Goal: Information Seeking & Learning: Learn about a topic

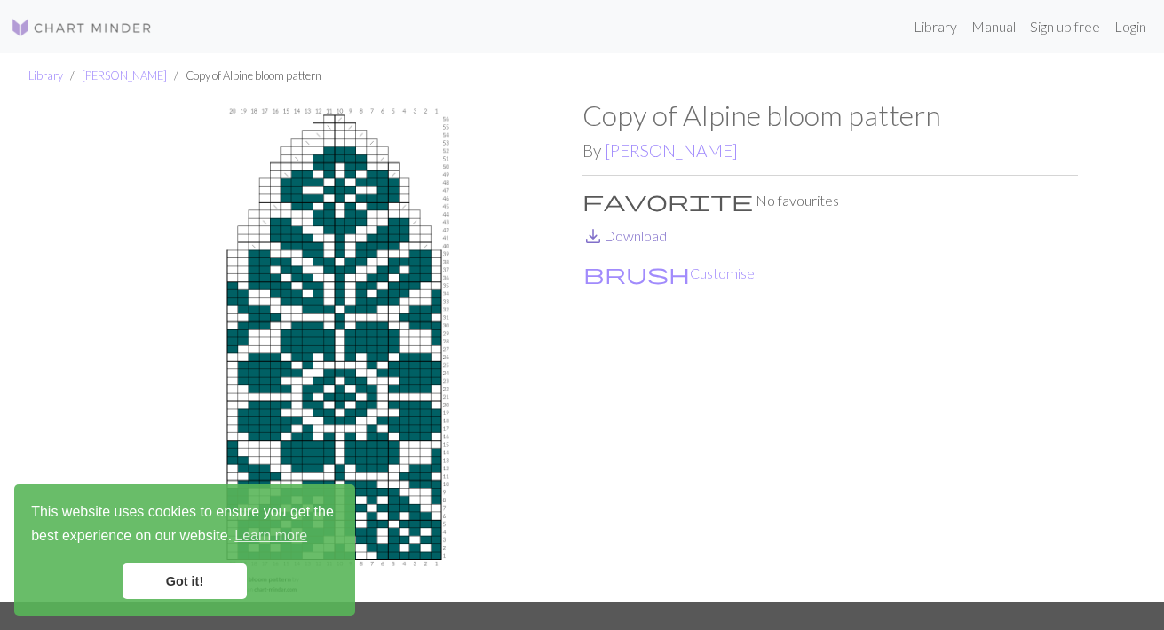
click at [629, 239] on link "save_alt Download" at bounding box center [624, 235] width 84 height 17
click at [122, 29] on img at bounding box center [82, 27] width 142 height 21
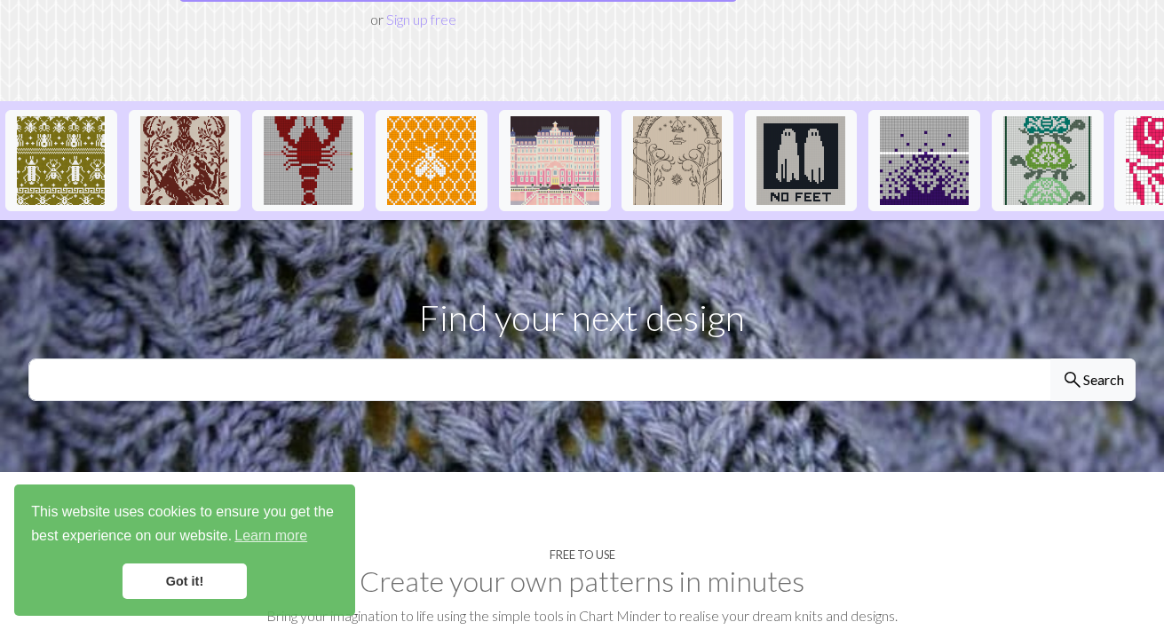
scroll to position [383, 0]
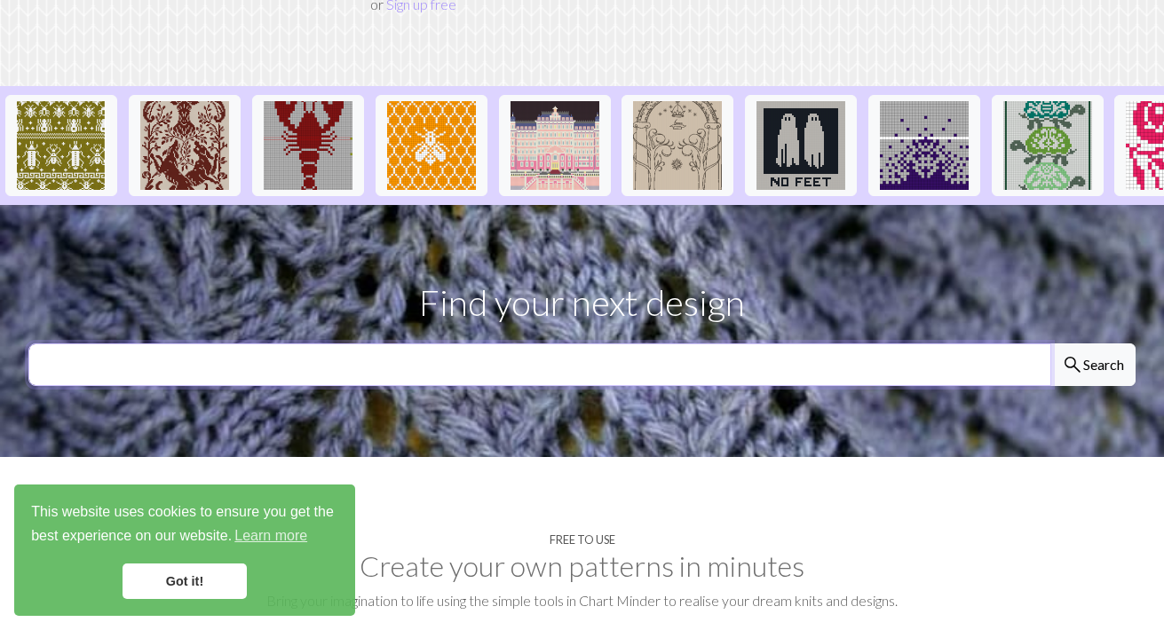
click at [400, 344] on input "text" at bounding box center [539, 365] width 1023 height 43
type input "horse"
click at [1050, 344] on button "search Search" at bounding box center [1092, 365] width 85 height 43
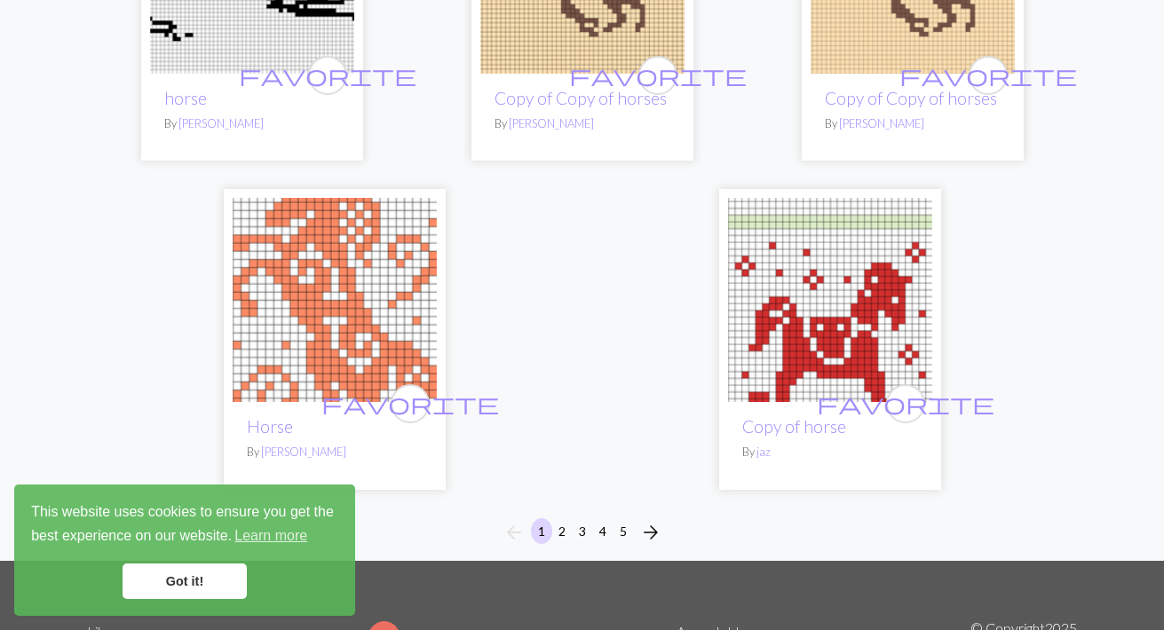
scroll to position [5979, 0]
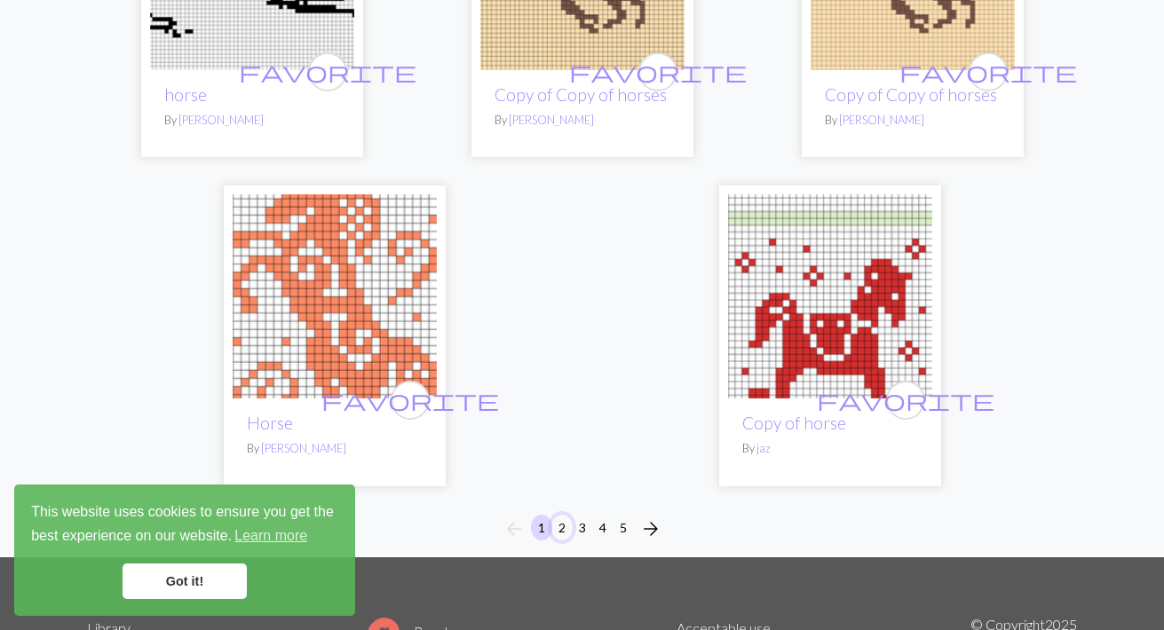
click at [563, 515] on button "2" at bounding box center [561, 528] width 21 height 26
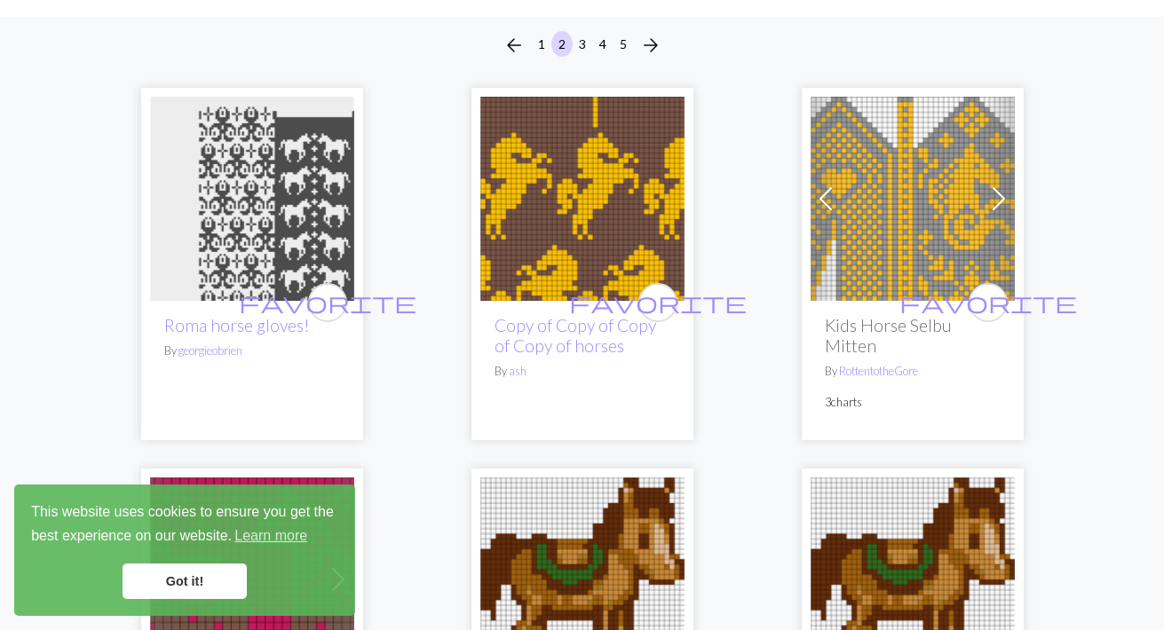
scroll to position [141, 0]
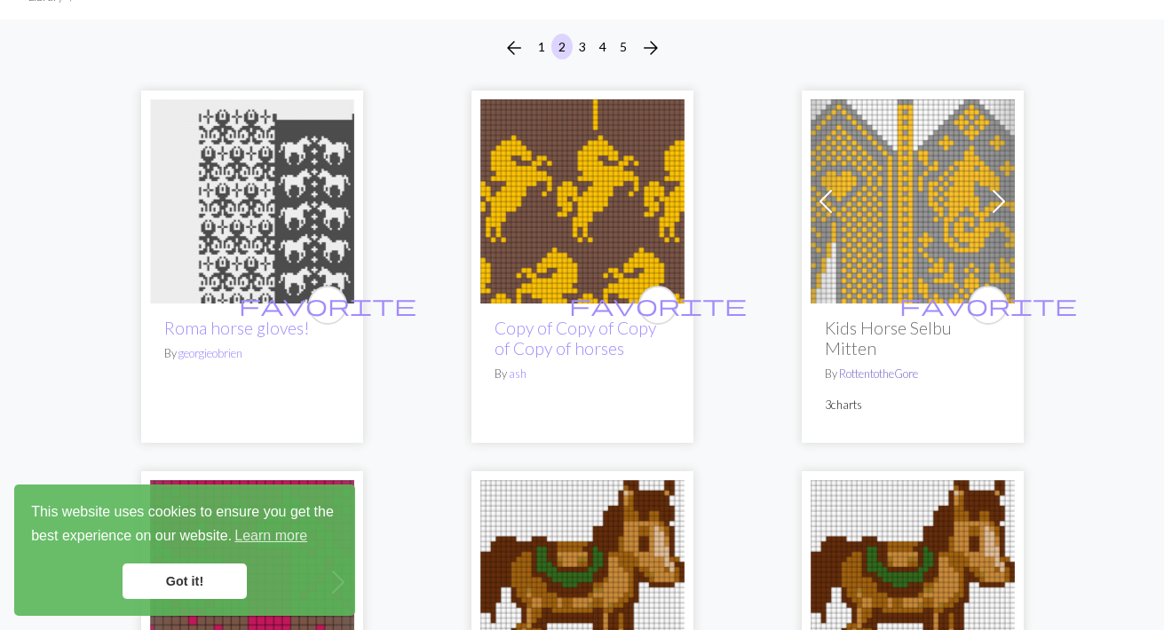
click at [898, 372] on link "RottentotheGore" at bounding box center [878, 374] width 79 height 14
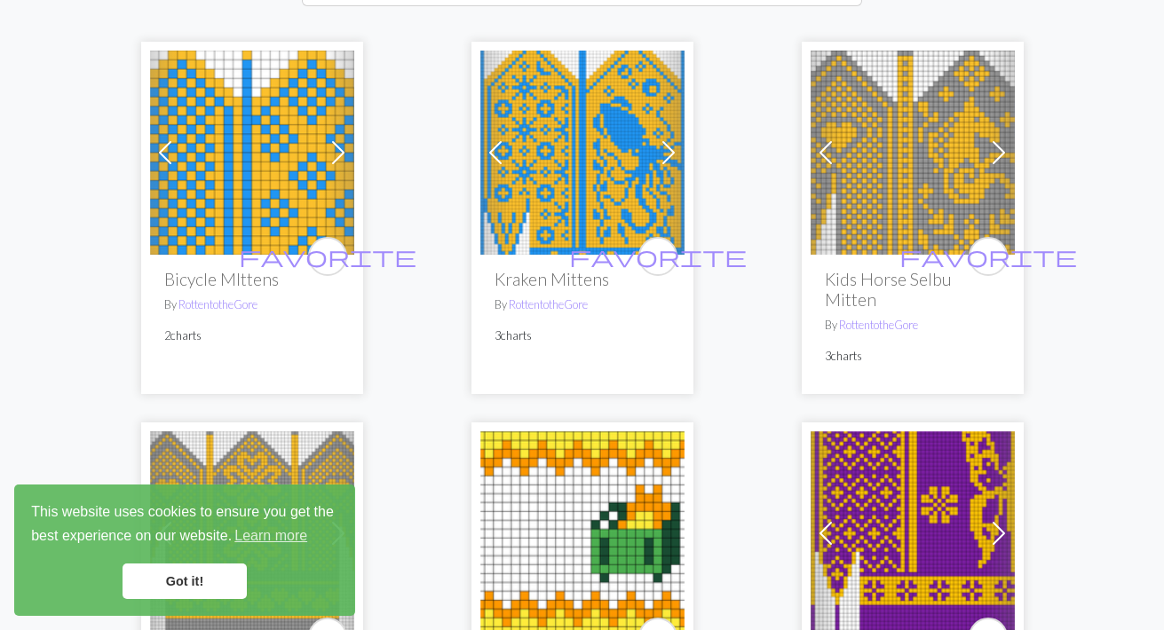
scroll to position [250, 0]
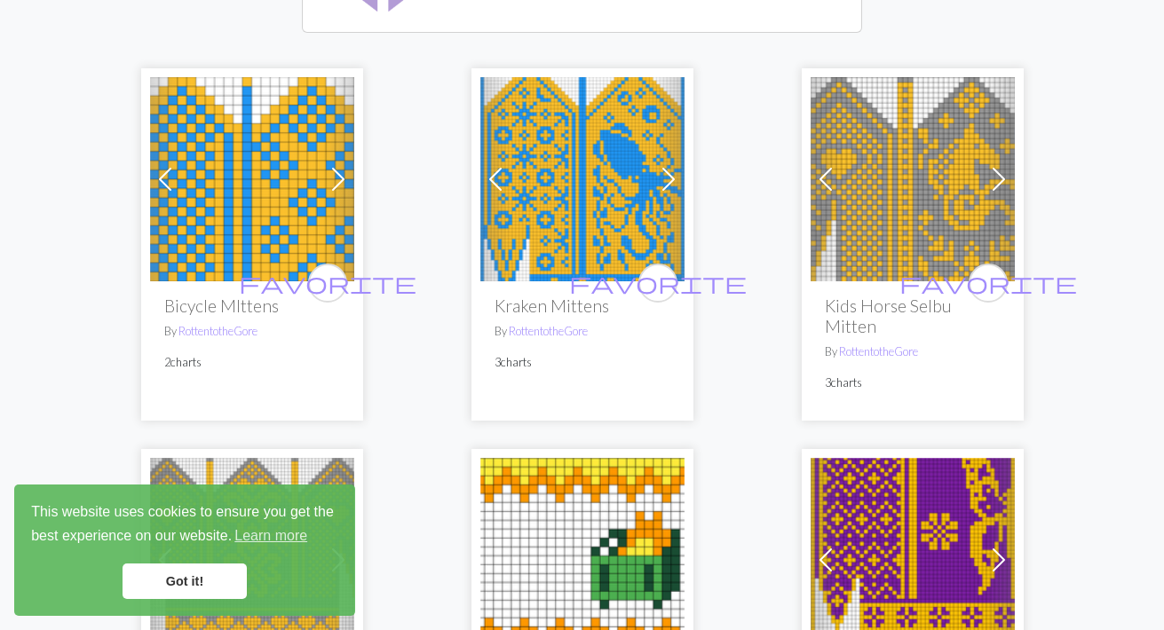
click at [880, 203] on img at bounding box center [913, 179] width 204 height 204
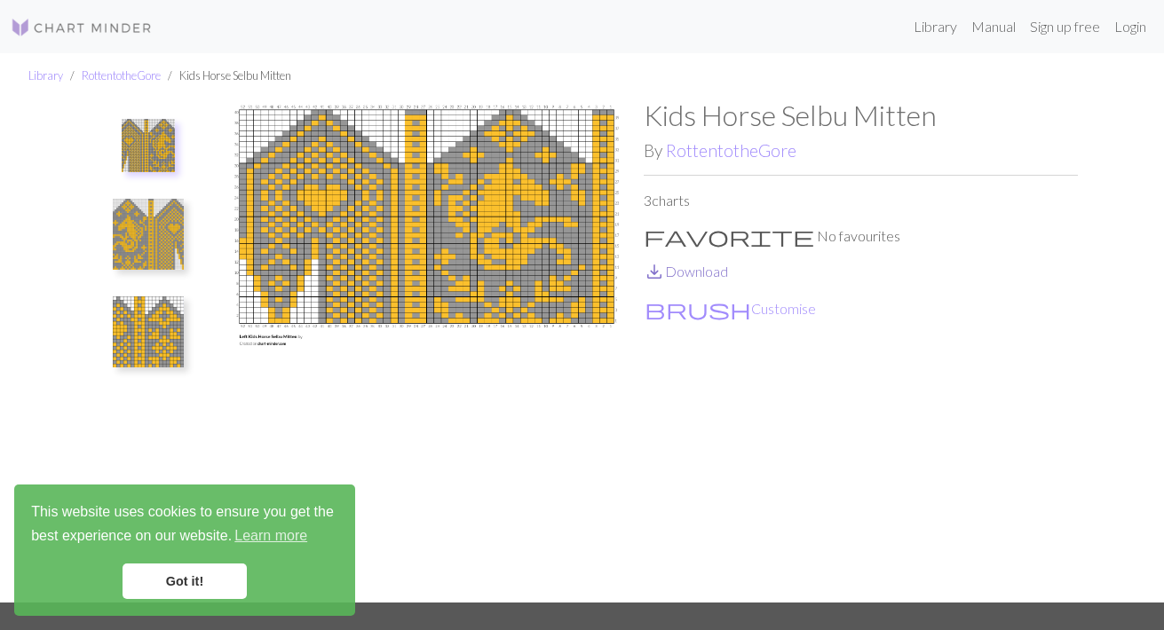
click at [677, 273] on link "save_alt Download" at bounding box center [686, 271] width 84 height 17
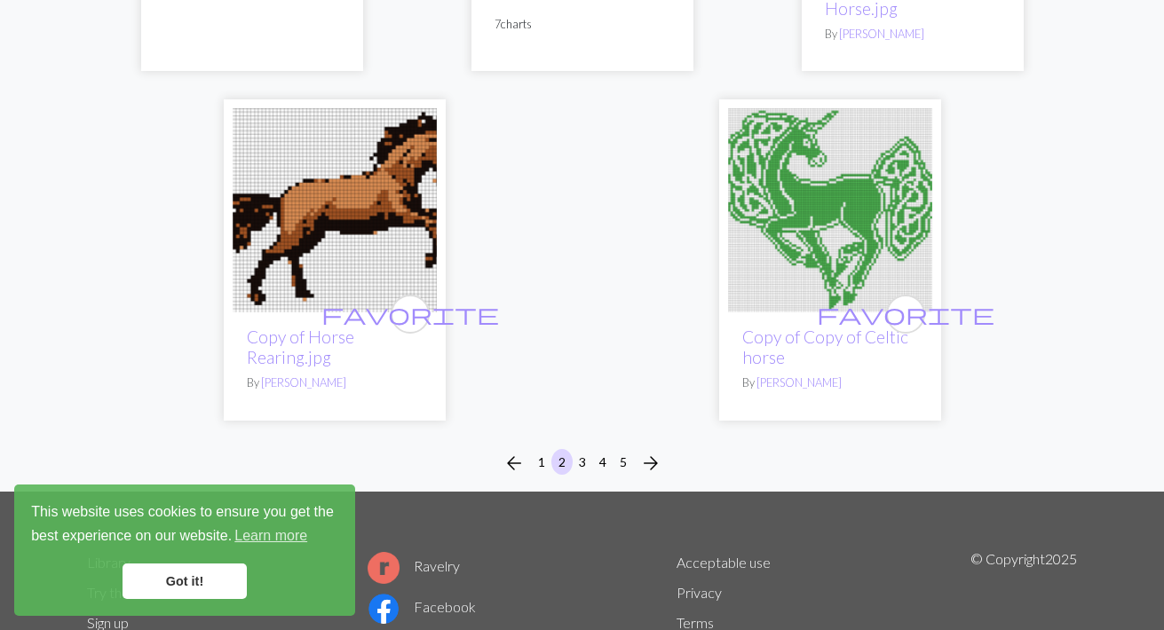
scroll to position [5952, 0]
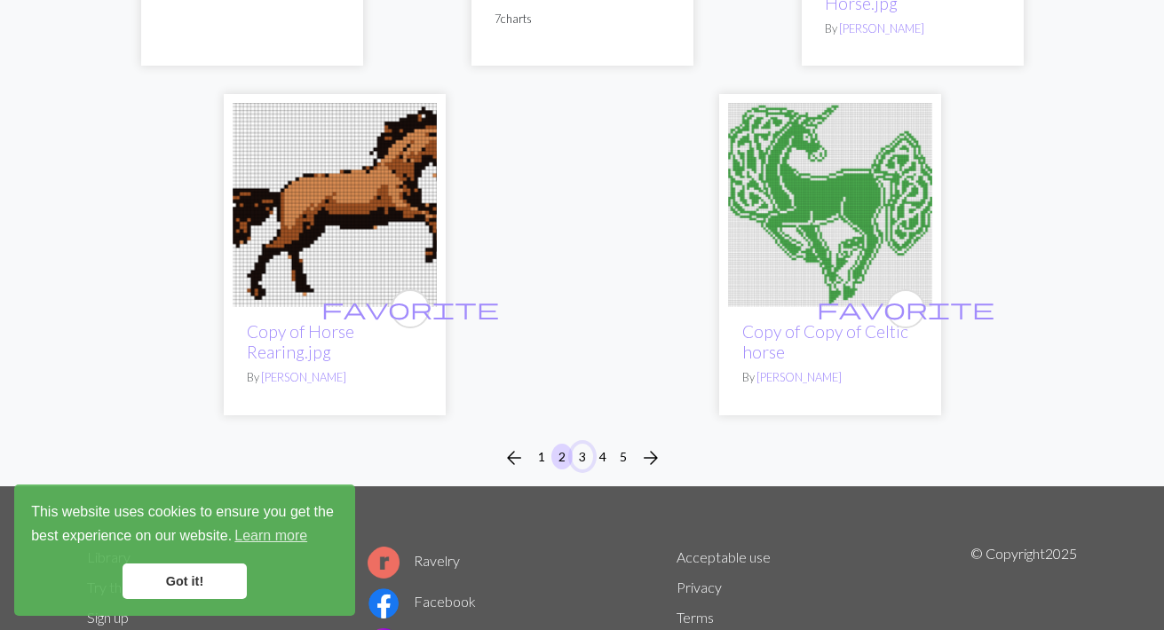
click at [581, 459] on button "3" at bounding box center [582, 457] width 21 height 26
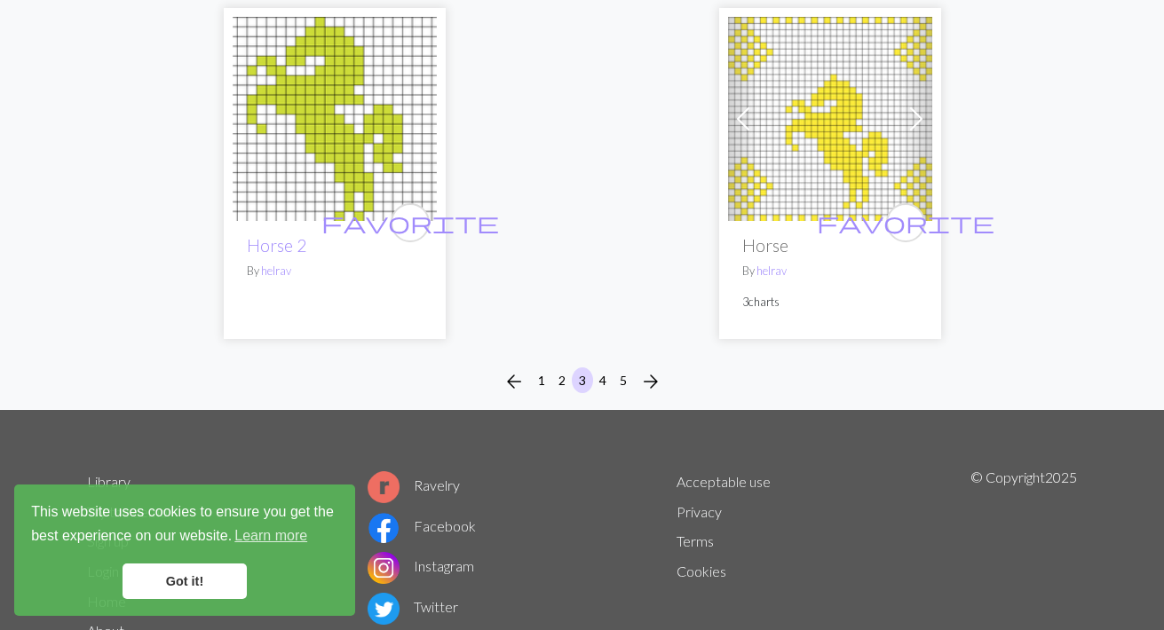
scroll to position [6058, 0]
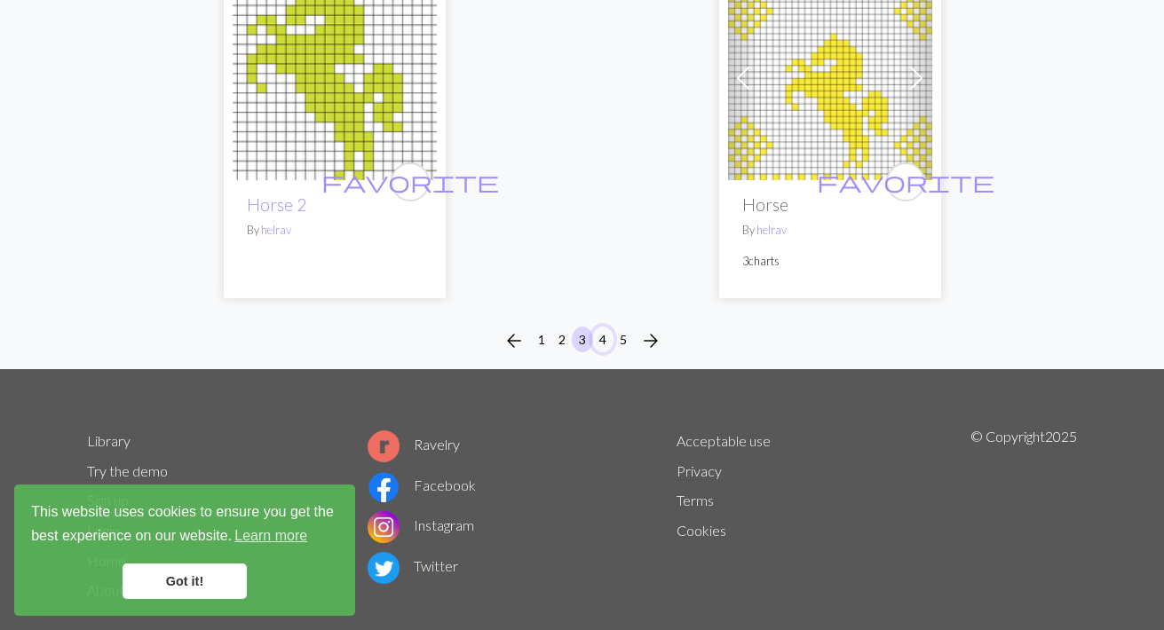
click at [598, 341] on button "4" at bounding box center [602, 340] width 21 height 26
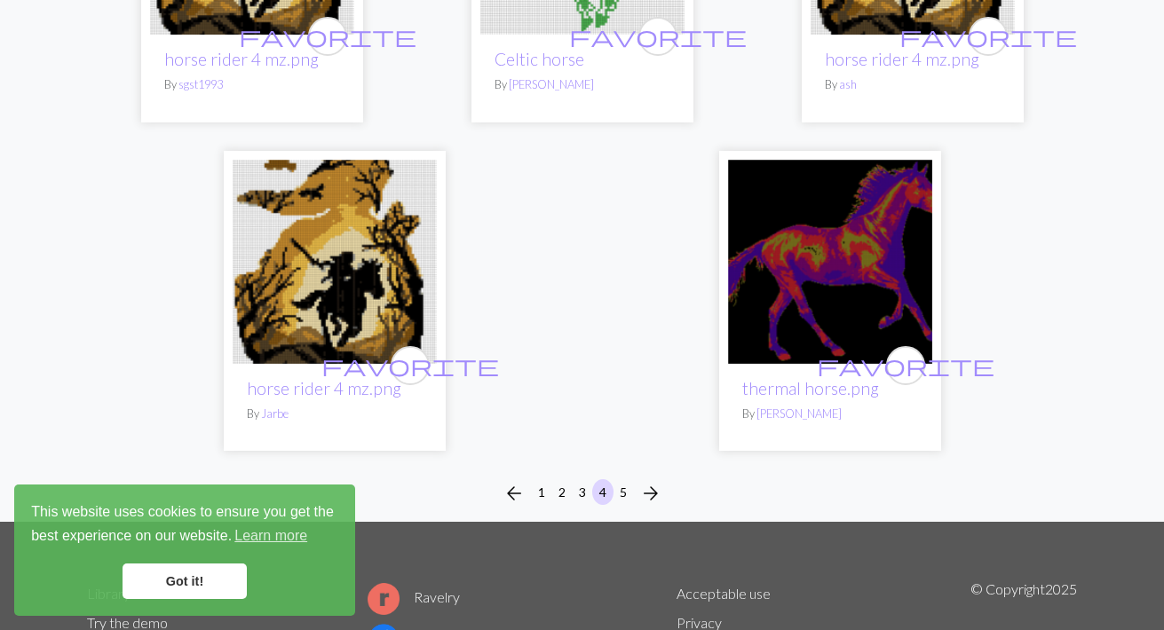
scroll to position [5761, 0]
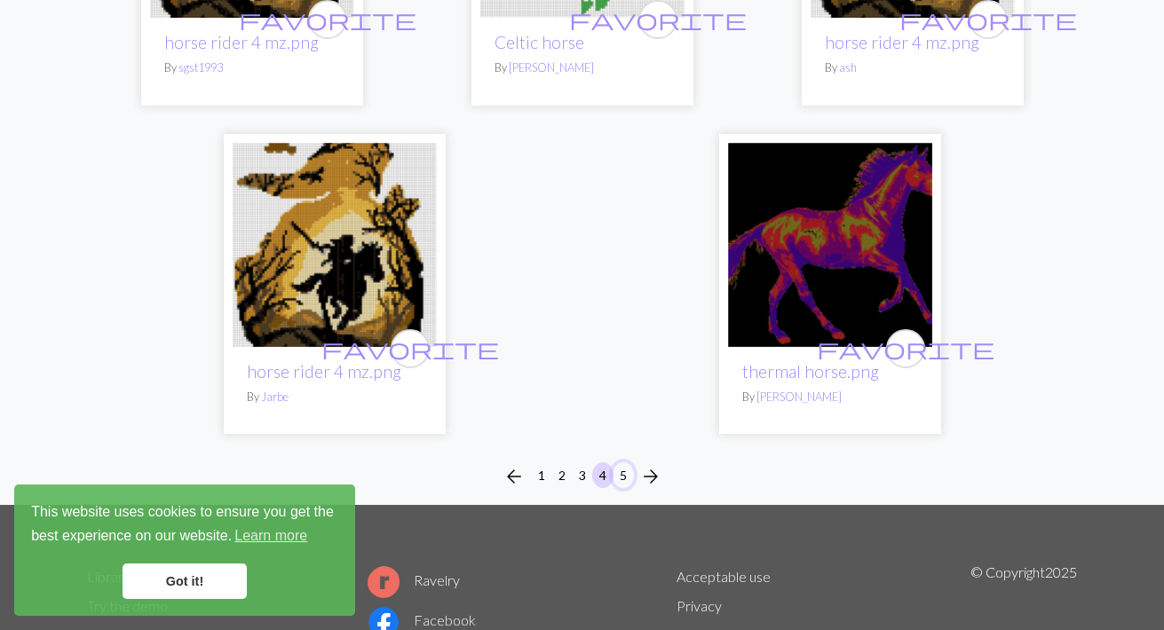
click at [622, 476] on button "5" at bounding box center [623, 476] width 21 height 26
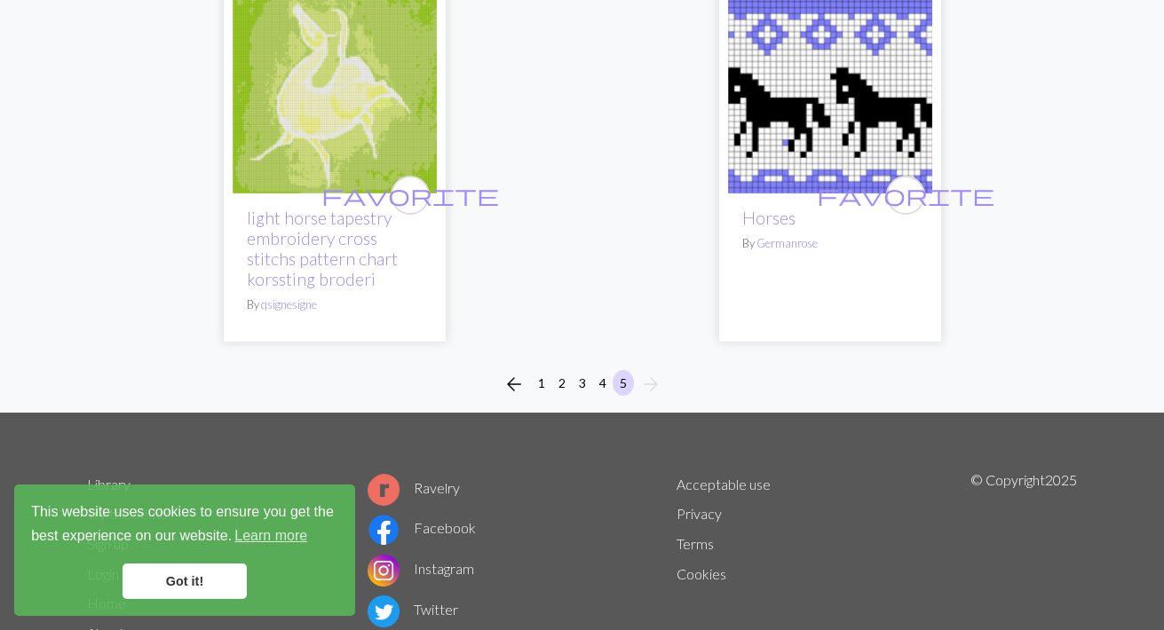
scroll to position [4742, 0]
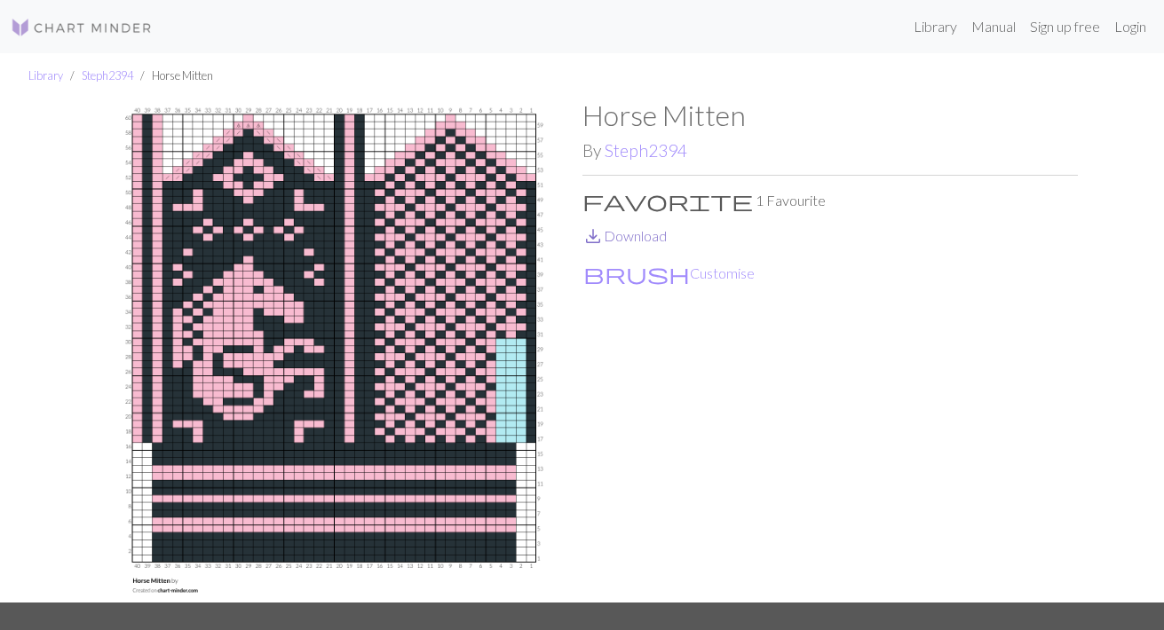
click at [638, 240] on link "save_alt Download" at bounding box center [624, 235] width 84 height 17
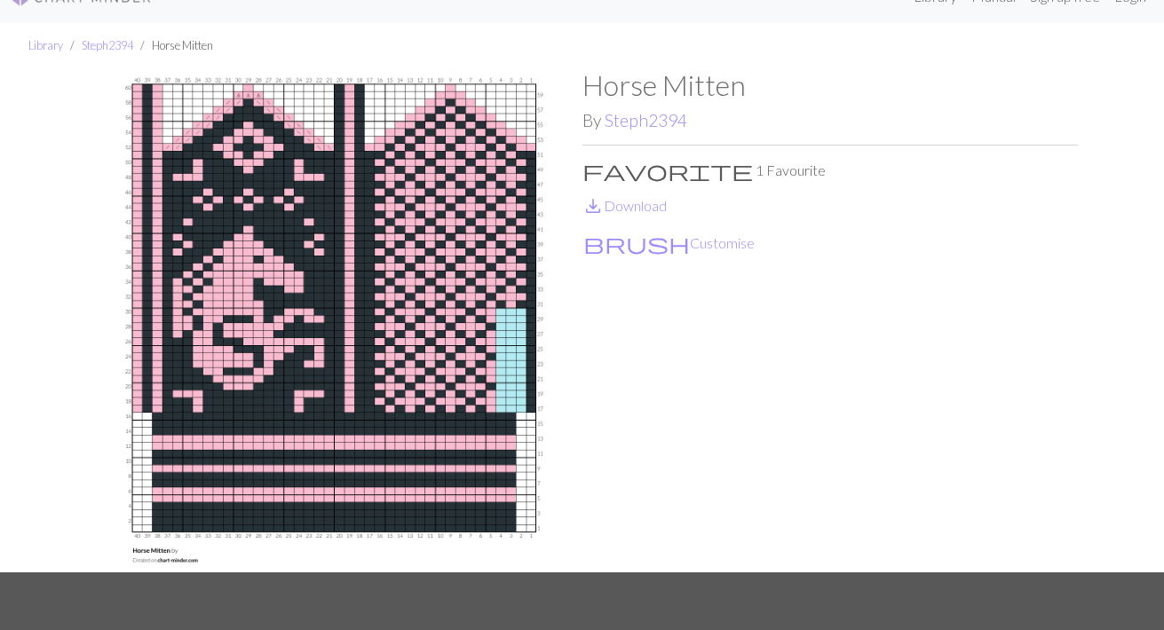
scroll to position [36, 0]
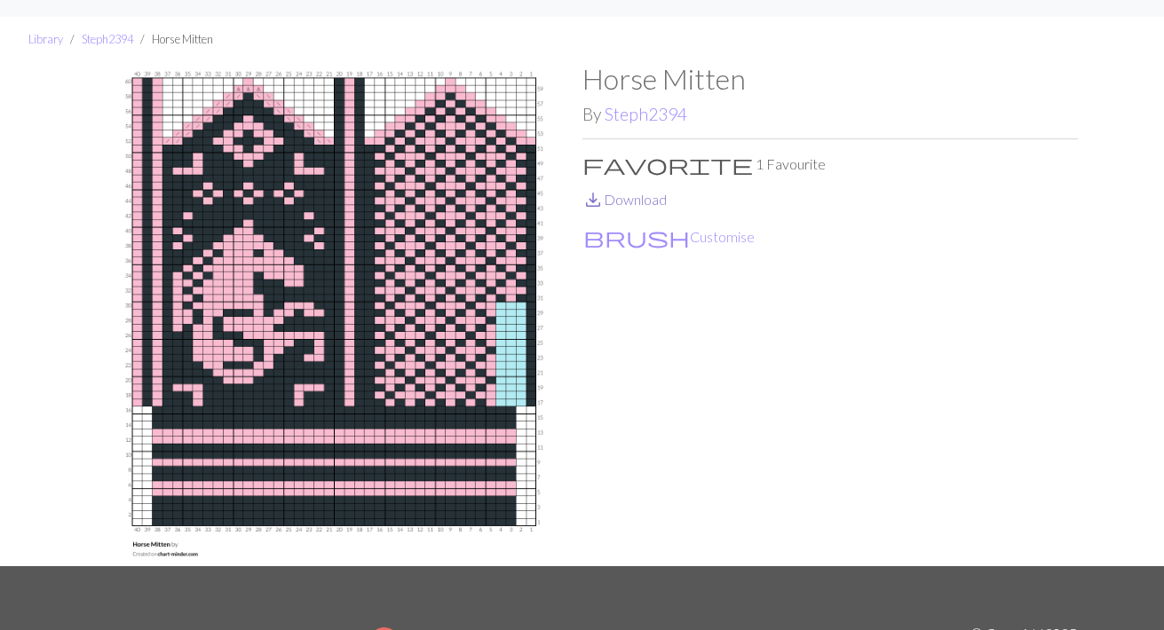
click at [632, 197] on link "save_alt Download" at bounding box center [624, 199] width 84 height 17
